Goal: Check status: Check status

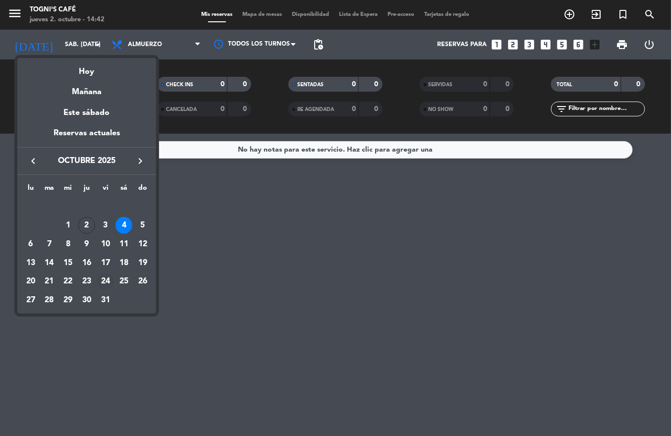
click at [108, 284] on div "24" at bounding box center [105, 281] width 17 height 17
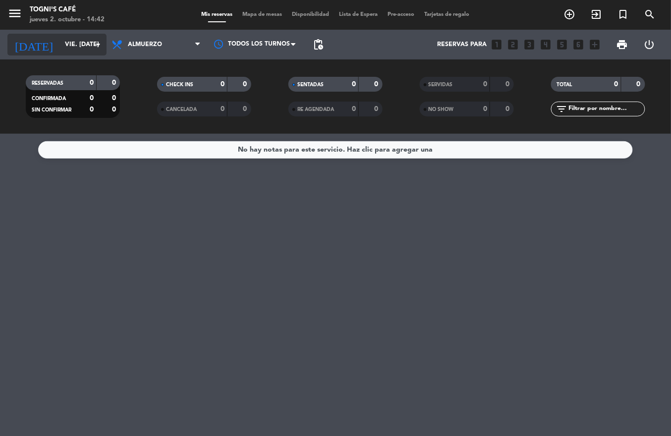
click at [99, 52] on input "vie. [DATE]" at bounding box center [102, 44] width 84 height 17
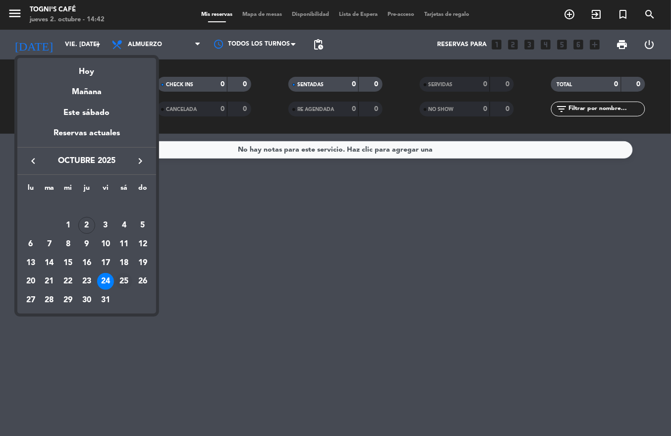
click at [125, 286] on div "25" at bounding box center [123, 281] width 17 height 17
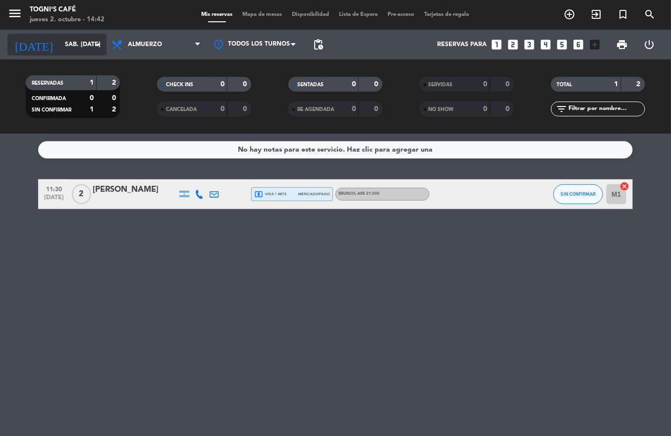
click at [74, 44] on input "sáb. [DATE]" at bounding box center [102, 44] width 84 height 17
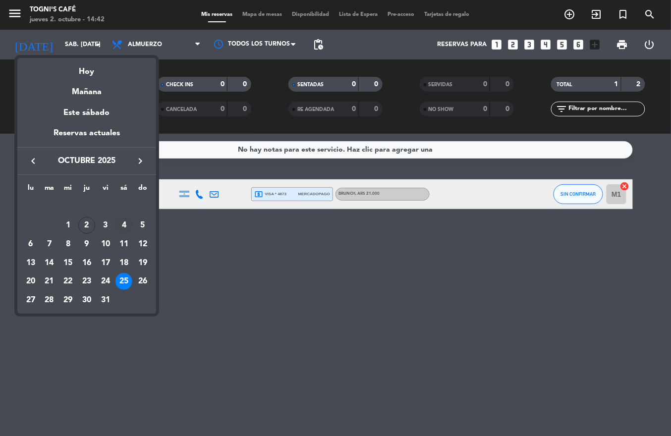
click at [128, 228] on div "4" at bounding box center [123, 225] width 17 height 17
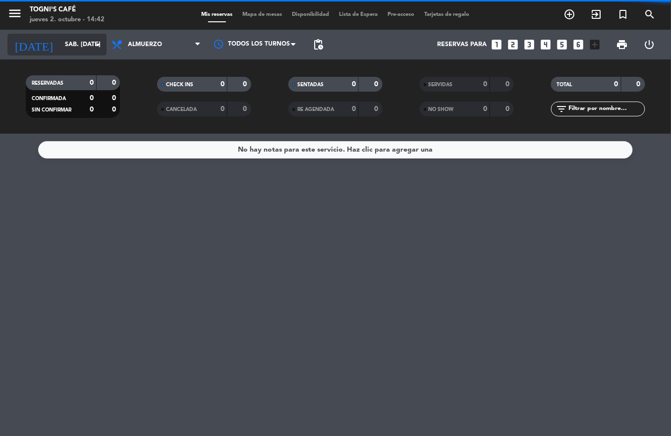
click at [60, 42] on input "sáb. [DATE]" at bounding box center [102, 44] width 84 height 17
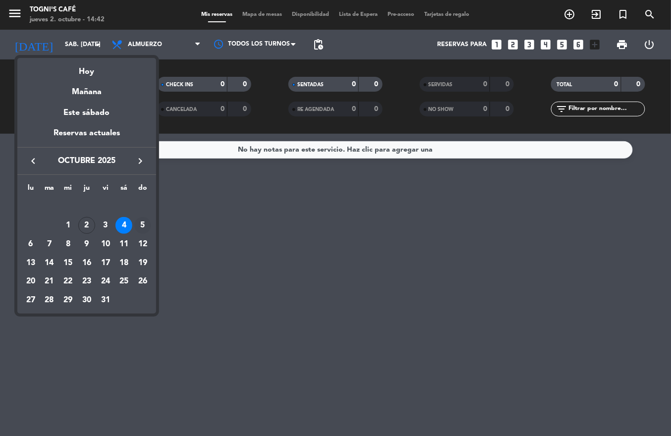
click at [141, 231] on div "5" at bounding box center [142, 225] width 17 height 17
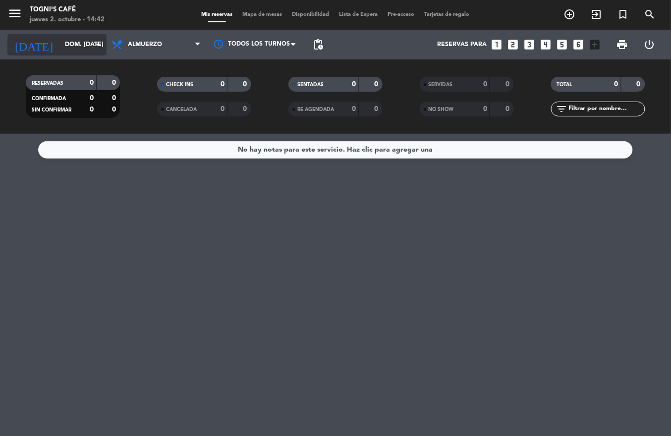
click at [65, 43] on input "dom. [DATE]" at bounding box center [102, 44] width 84 height 17
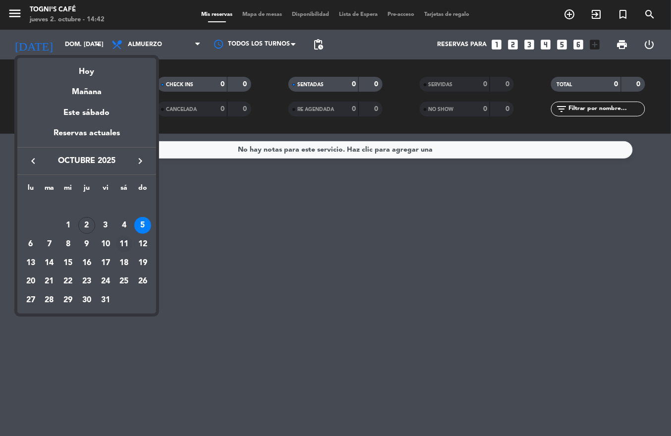
click at [127, 240] on div "11" at bounding box center [123, 244] width 17 height 17
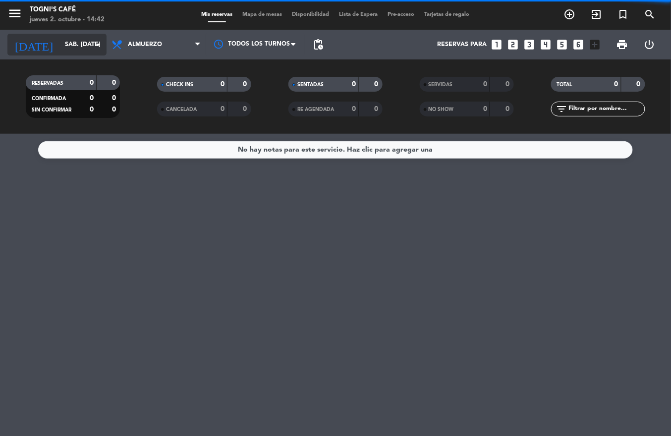
click at [82, 50] on input "sáb. [DATE]" at bounding box center [102, 44] width 84 height 17
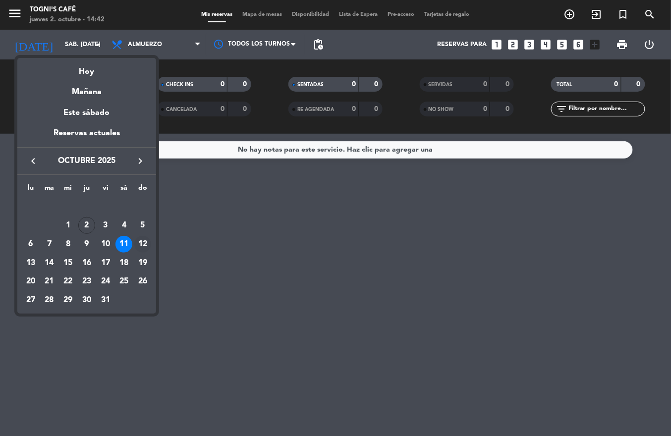
click at [144, 249] on div "12" at bounding box center [142, 244] width 17 height 17
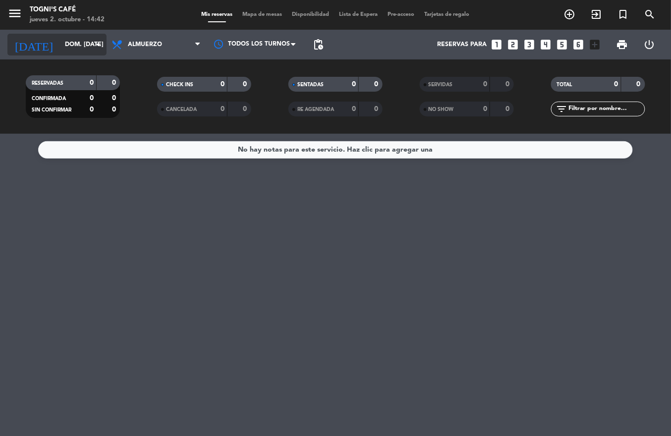
click at [93, 41] on icon "arrow_drop_down" at bounding box center [98, 45] width 12 height 12
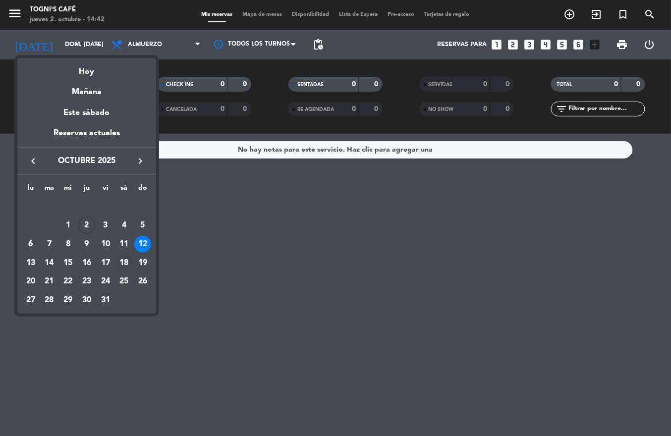
click at [128, 268] on div "18" at bounding box center [123, 263] width 17 height 17
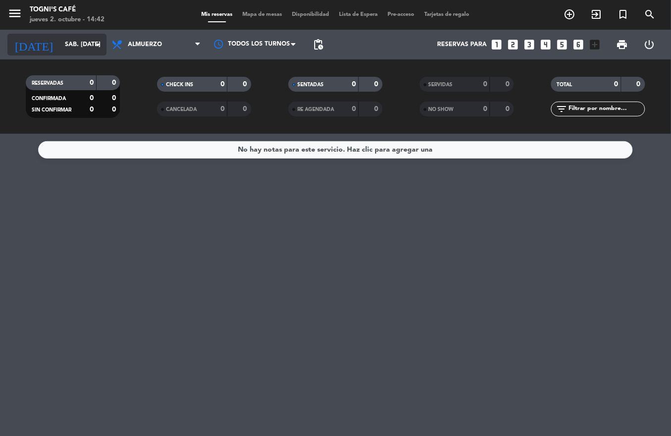
click at [87, 48] on input "sáb. [DATE]" at bounding box center [102, 44] width 84 height 17
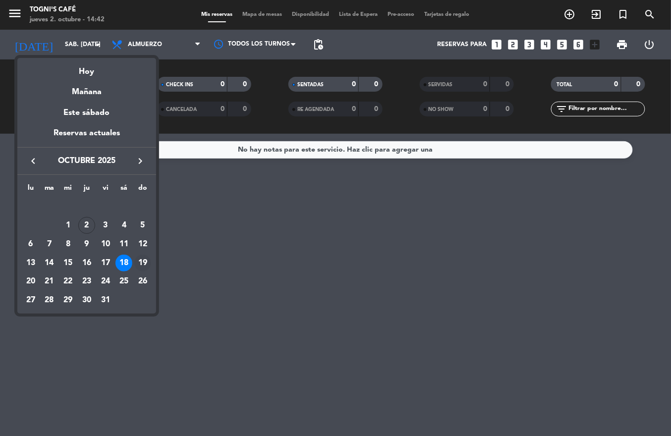
click at [142, 269] on div "19" at bounding box center [142, 263] width 17 height 17
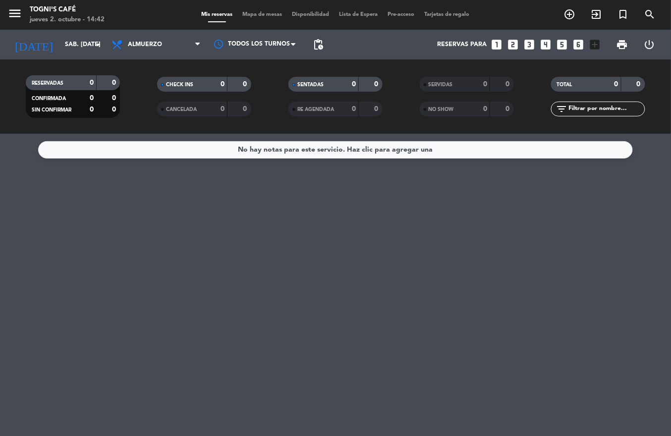
type input "dom. [DATE]"
